Goal: Understand process/instructions

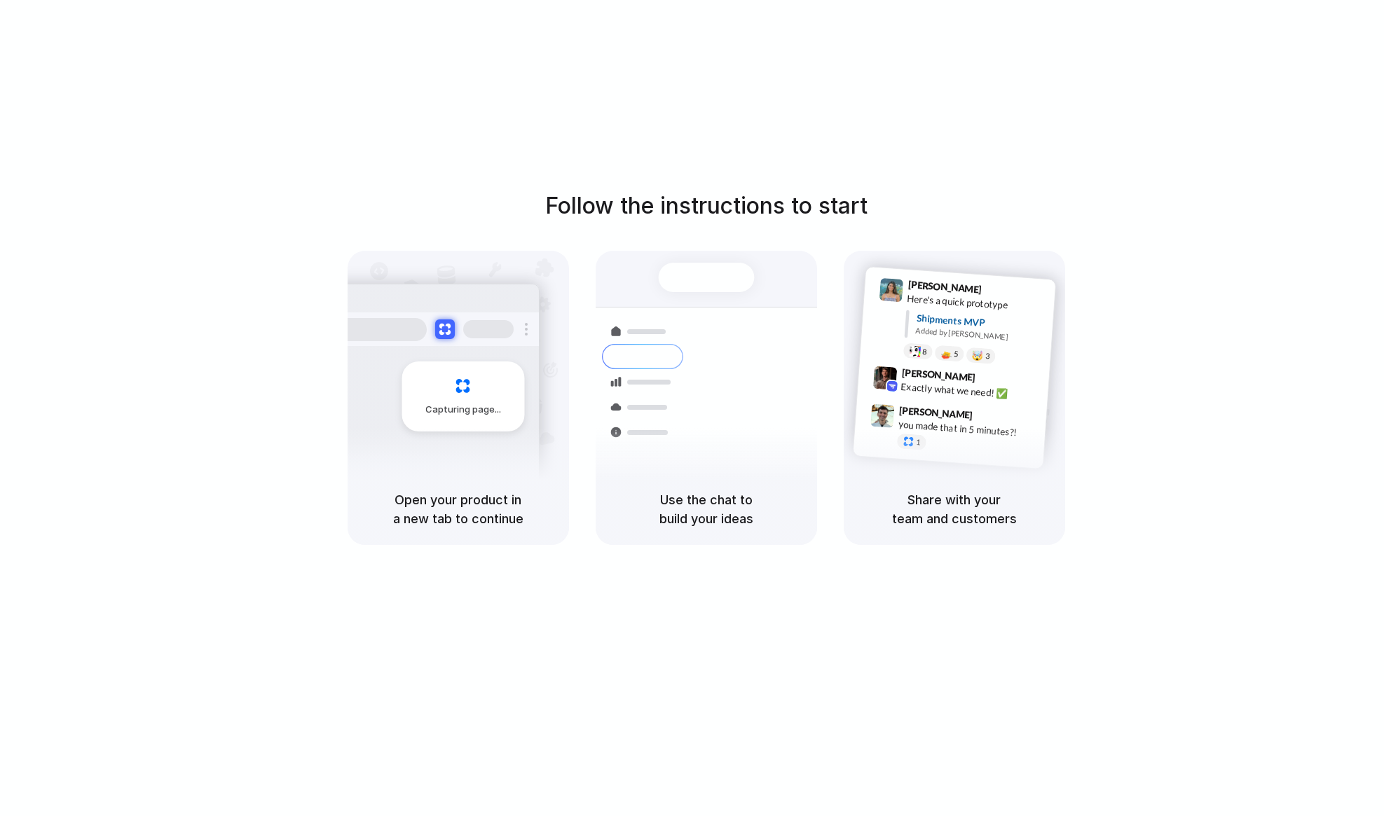
click at [1252, 107] on div "Follow the instructions to start Capturing page Open your product in a new tab …" at bounding box center [706, 422] width 1412 height 844
